Goal: Transaction & Acquisition: Purchase product/service

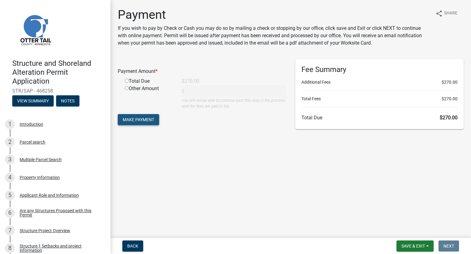
click at [152, 118] on span "Make Payment" at bounding box center [139, 119] width 32 height 5
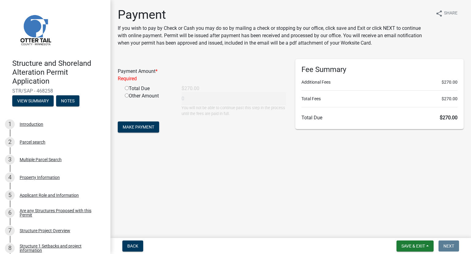
click at [140, 89] on div "Total Due" at bounding box center [148, 88] width 57 height 7
click at [126, 89] on input "radio" at bounding box center [127, 88] width 4 height 4
radio input "true"
type input "270"
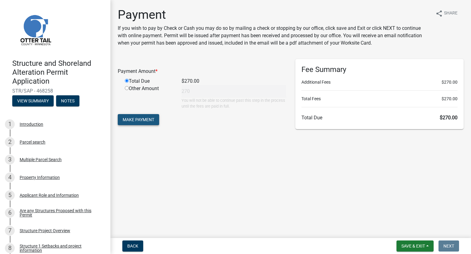
click at [138, 117] on span "Make Payment" at bounding box center [139, 119] width 32 height 5
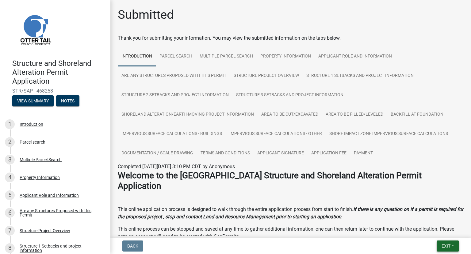
click at [440, 245] on button "Exit" at bounding box center [448, 245] width 22 height 11
click at [425, 229] on button "Save & Exit" at bounding box center [435, 229] width 49 height 15
